Goal: Task Accomplishment & Management: Use online tool/utility

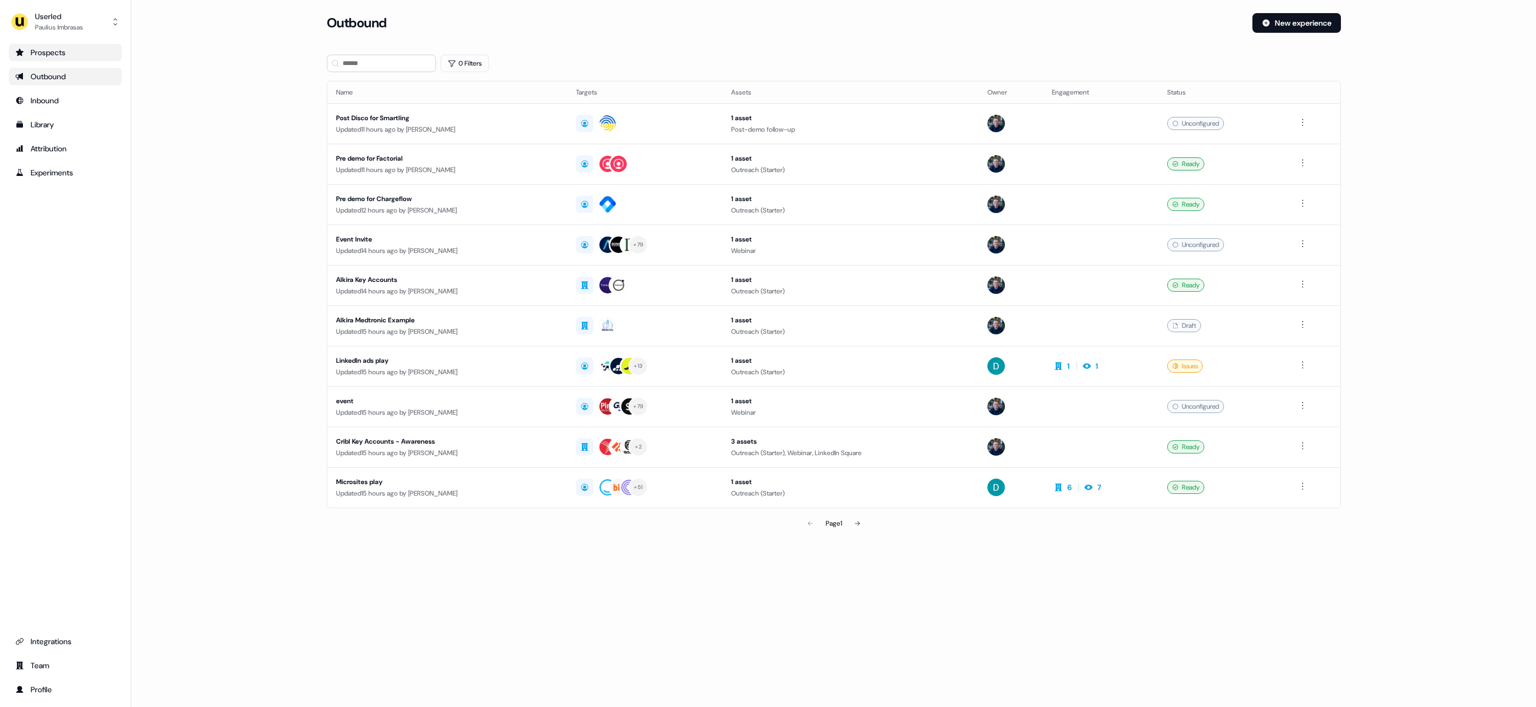
click at [78, 56] on div "Prospects" at bounding box center [65, 52] width 100 height 11
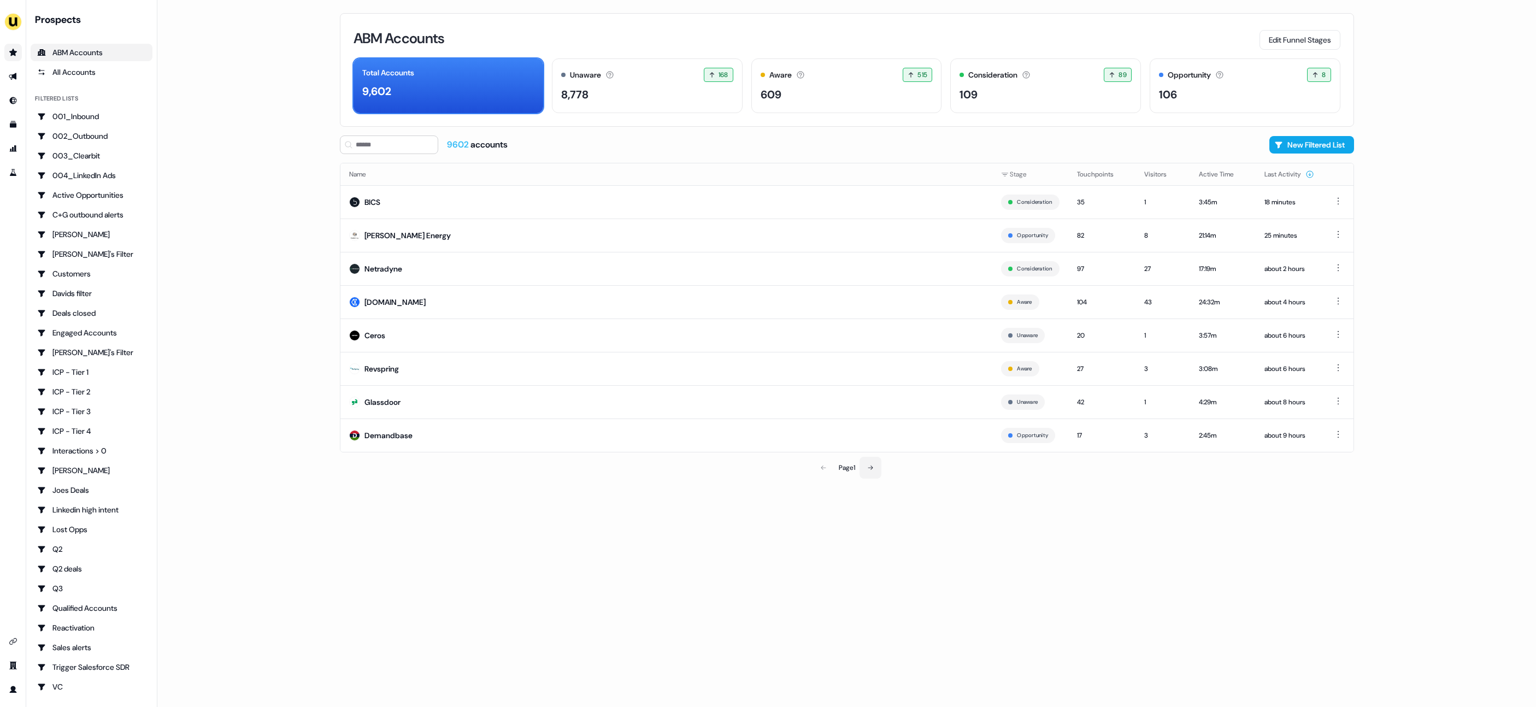
click at [870, 461] on button at bounding box center [871, 468] width 22 height 22
click at [822, 468] on icon at bounding box center [822, 467] width 7 height 7
click at [1441, 124] on main "Loading... ABM Accounts Edit Funnel Stages Total Accounts 9,602 Unaware The def…" at bounding box center [846, 353] width 1379 height 707
click at [1303, 42] on button "Edit Funnel Stages" at bounding box center [1300, 40] width 81 height 20
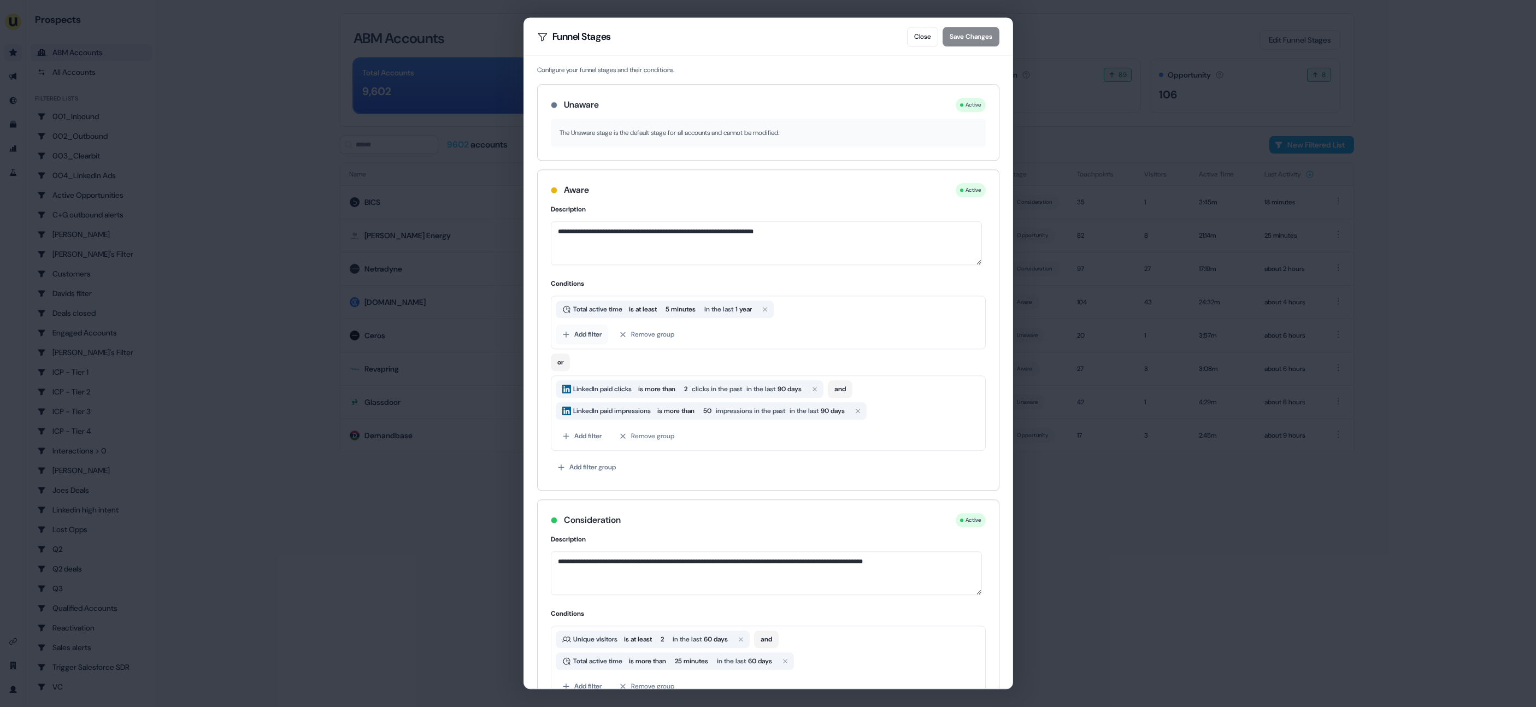
click at [593, 340] on button "Add filter" at bounding box center [582, 335] width 52 height 20
click at [646, 383] on div "Engagement" at bounding box center [637, 379] width 158 height 20
click at [772, 354] on div "or" at bounding box center [768, 360] width 435 height 22
